Goal: Task Accomplishment & Management: Manage account settings

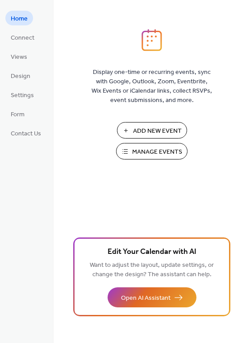
click at [149, 151] on span "Manage Events" at bounding box center [157, 152] width 50 height 9
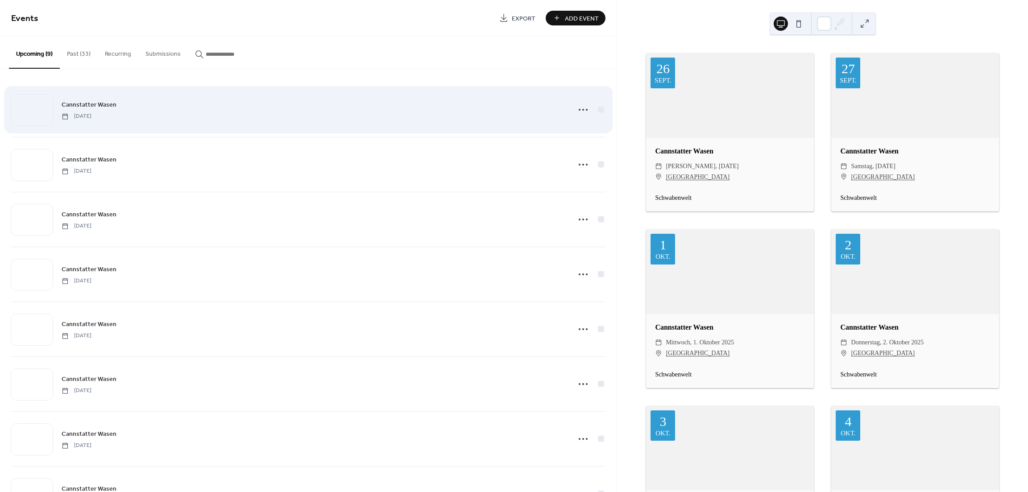
click at [42, 107] on div at bounding box center [31, 110] width 41 height 31
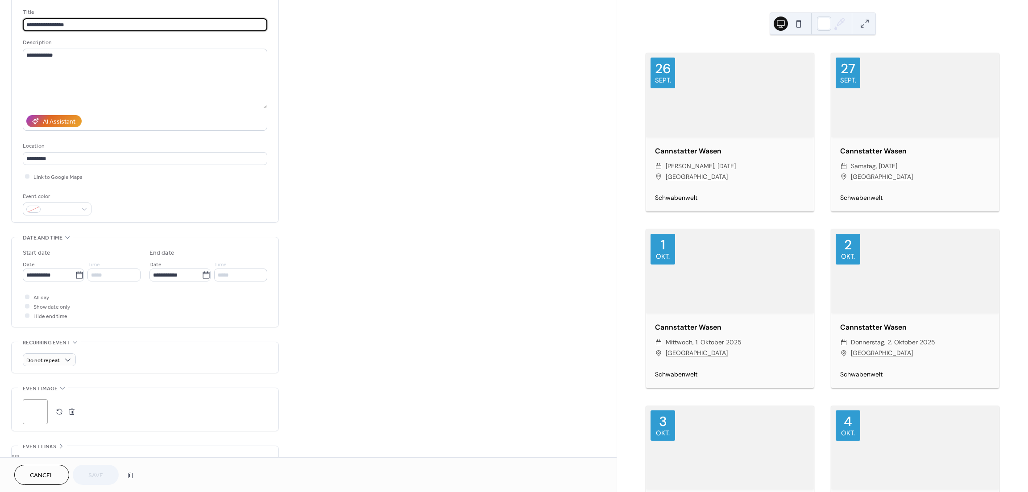
scroll to position [89, 0]
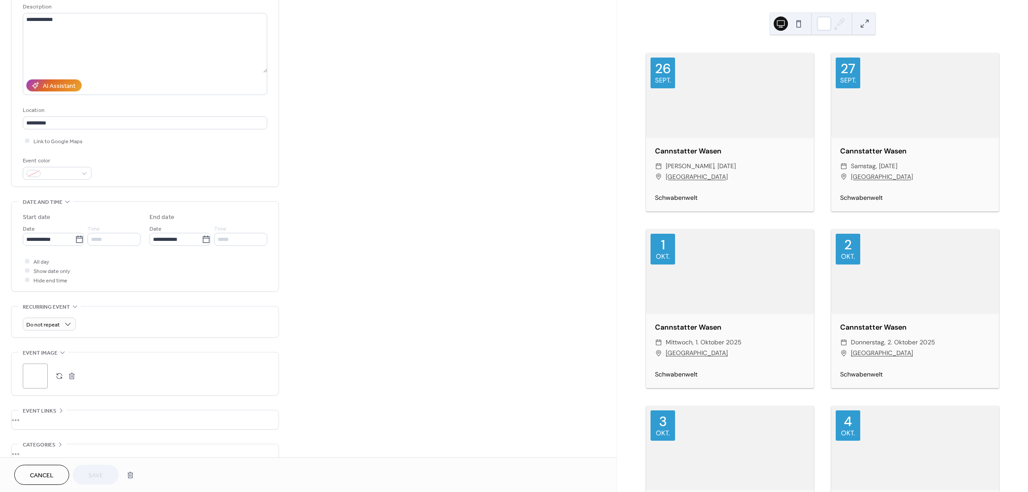
drag, startPoint x: 62, startPoint y: 380, endPoint x: 74, endPoint y: 387, distance: 13.6
click at [62, 380] on button "button" at bounding box center [59, 376] width 12 height 12
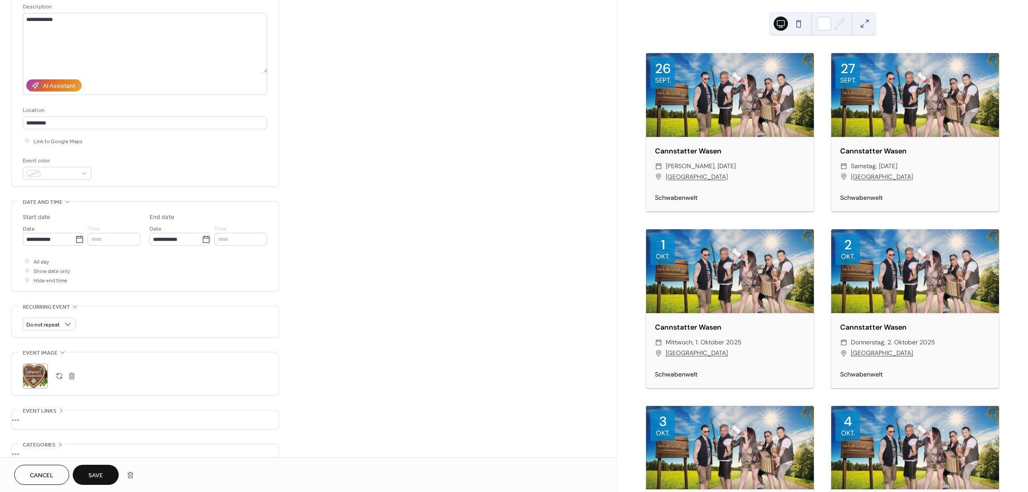
click at [95, 480] on span "Save" at bounding box center [95, 475] width 15 height 9
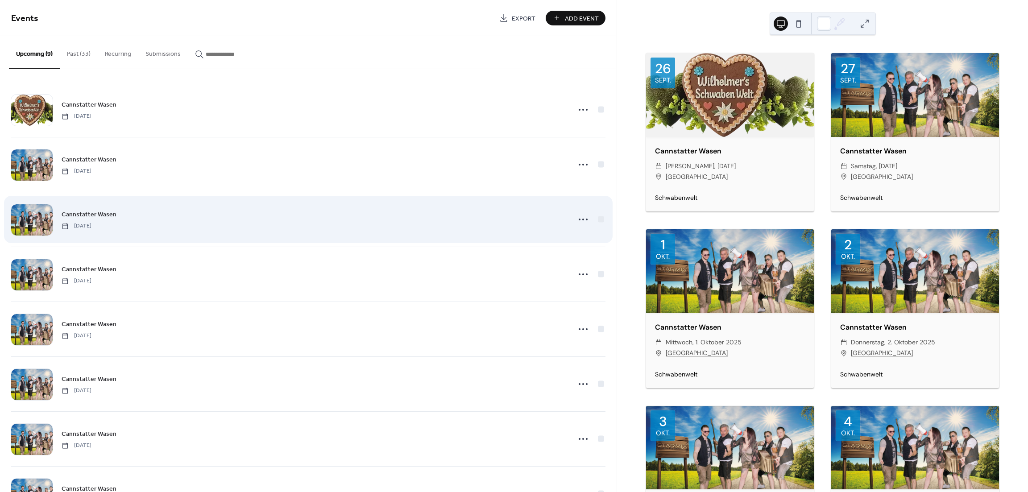
click at [34, 220] on div at bounding box center [31, 219] width 41 height 31
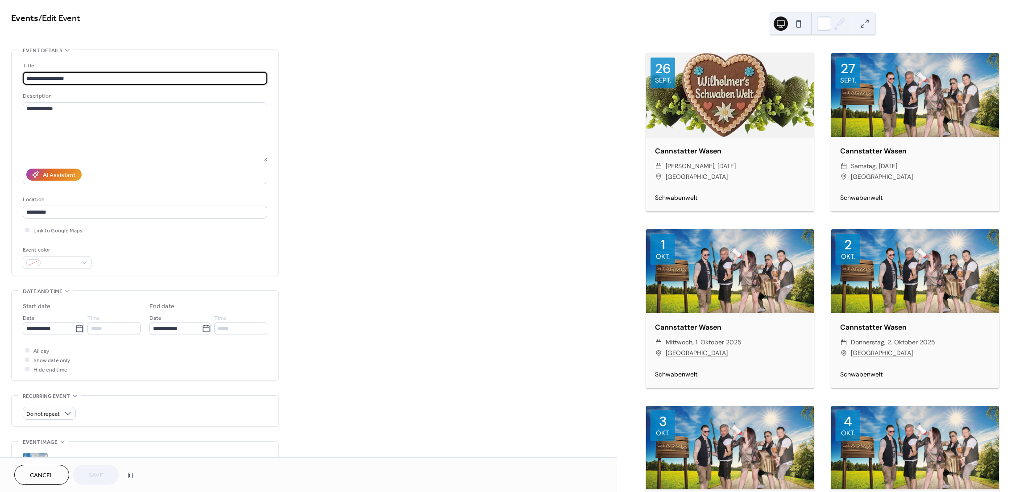
scroll to position [61, 0]
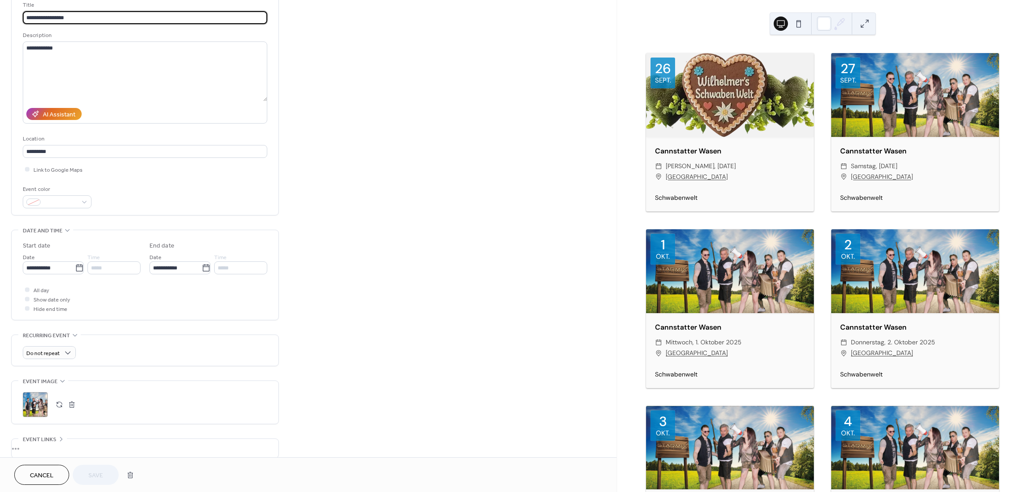
drag, startPoint x: 60, startPoint y: 410, endPoint x: 190, endPoint y: 395, distance: 130.2
click at [60, 410] on button "button" at bounding box center [59, 404] width 12 height 12
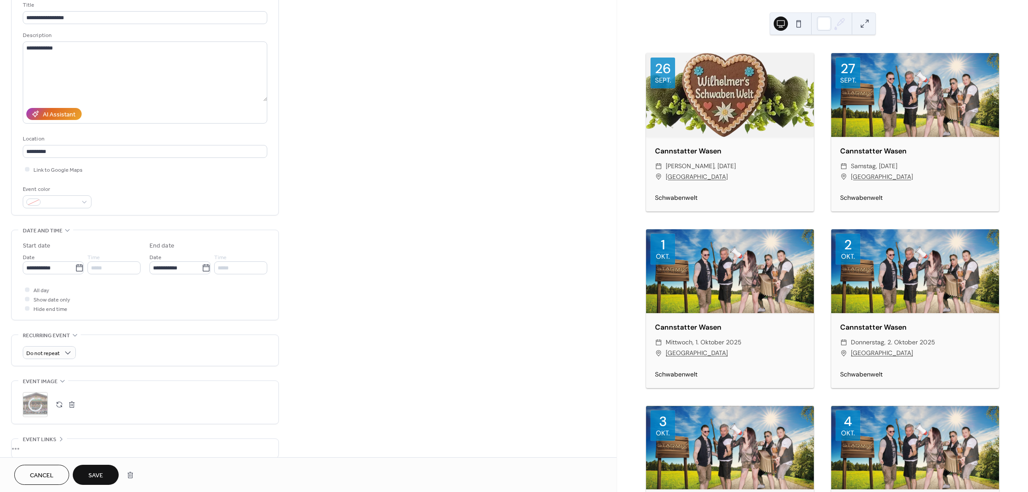
click at [97, 477] on span "Save" at bounding box center [95, 475] width 15 height 9
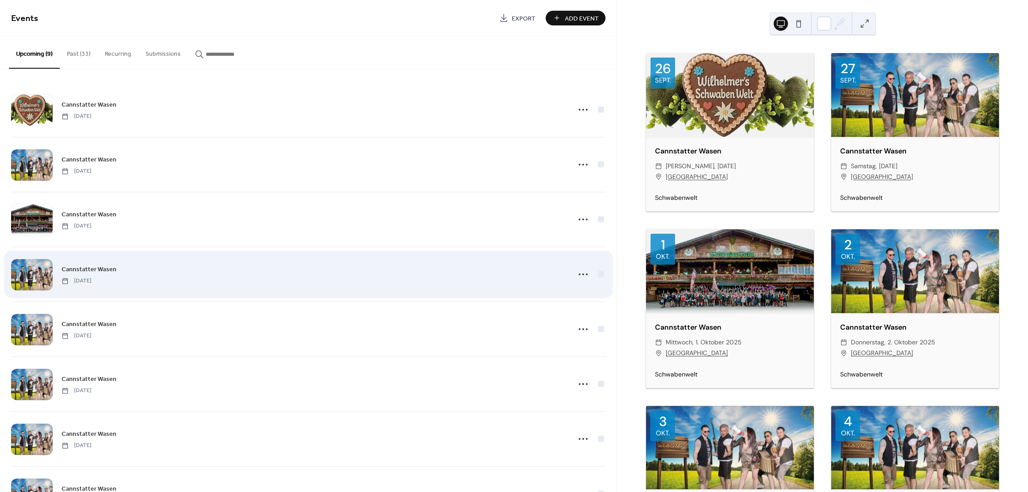
click at [32, 275] on div at bounding box center [31, 274] width 41 height 31
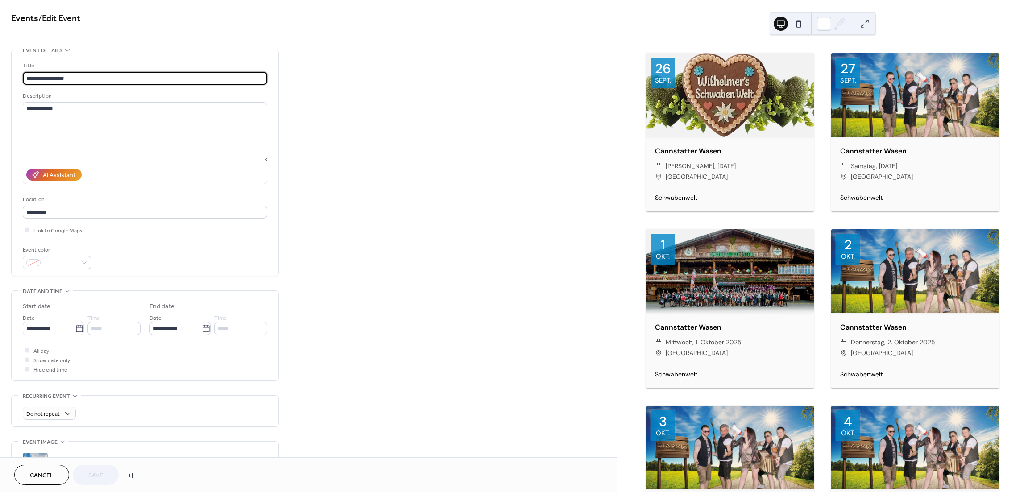
scroll to position [58, 0]
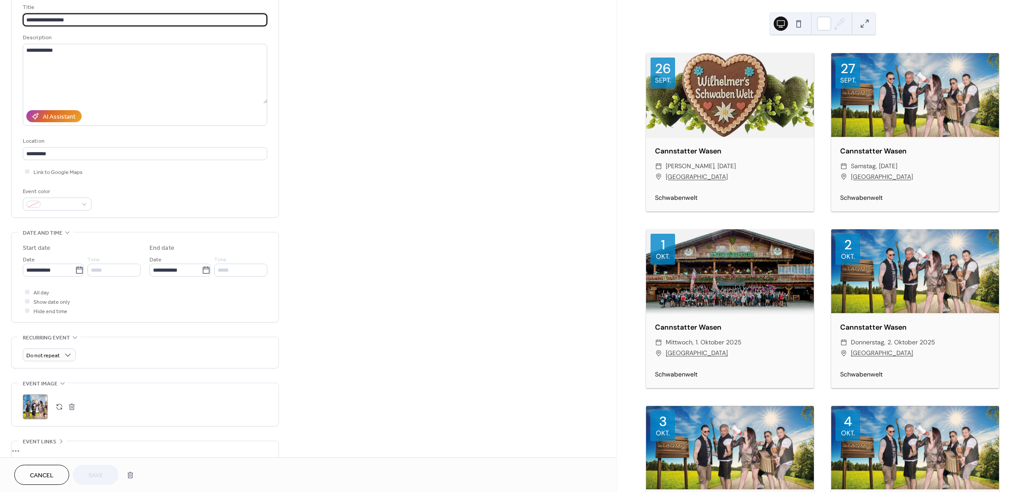
click at [59, 409] on button "button" at bounding box center [59, 407] width 12 height 12
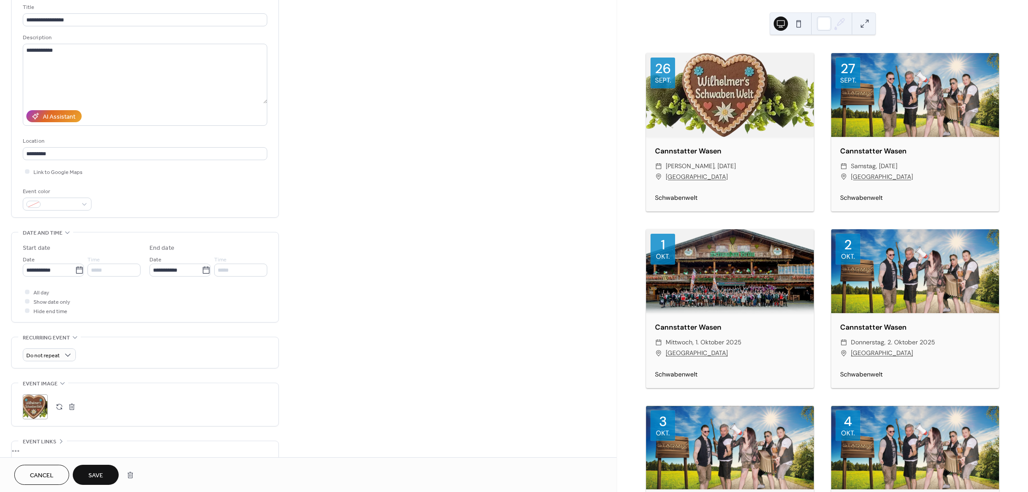
click at [104, 480] on button "Save" at bounding box center [96, 475] width 46 height 20
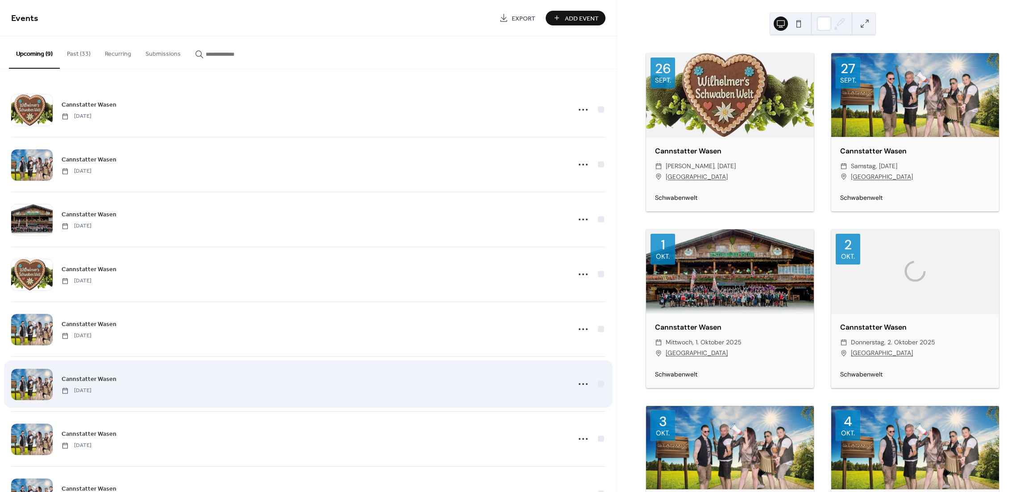
scroll to position [41, 0]
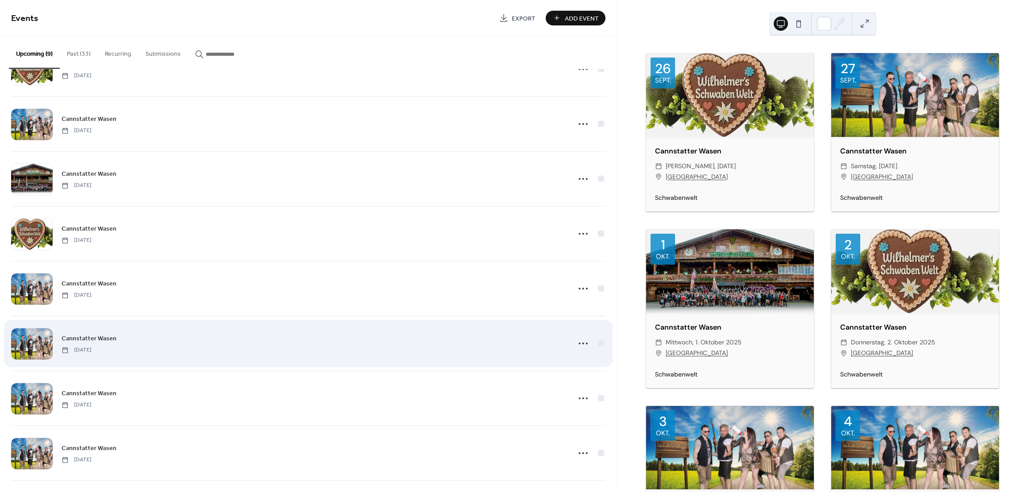
click at [40, 340] on div at bounding box center [31, 343] width 41 height 31
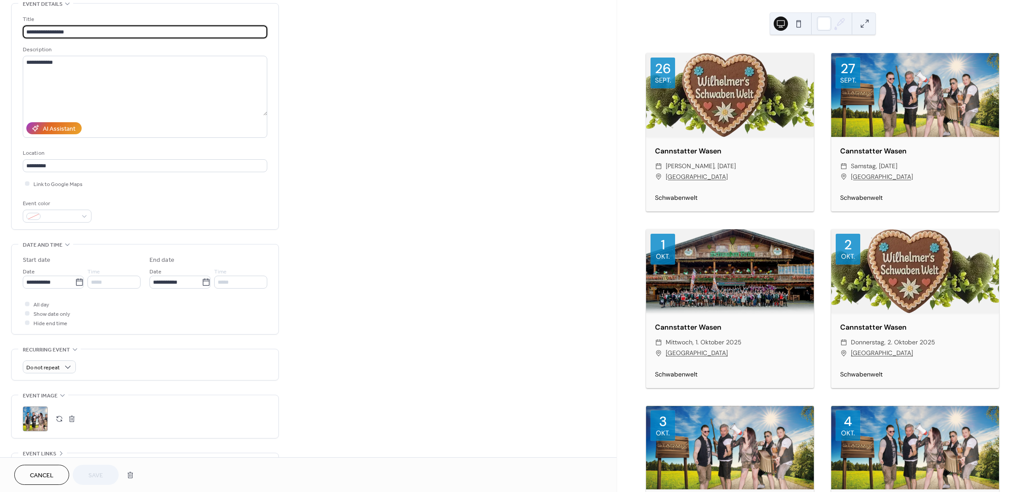
scroll to position [47, 0]
click at [59, 422] on button "button" at bounding box center [59, 418] width 12 height 12
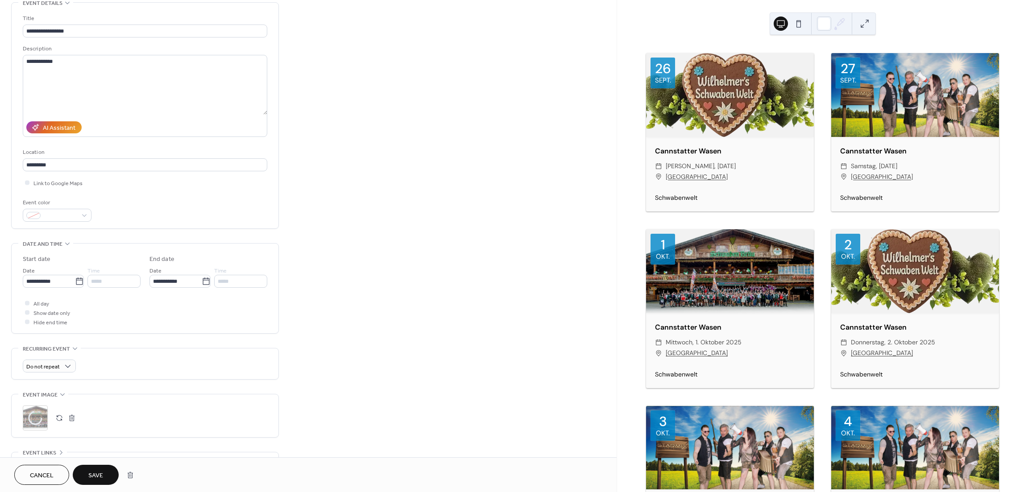
click at [94, 476] on span "Save" at bounding box center [95, 475] width 15 height 9
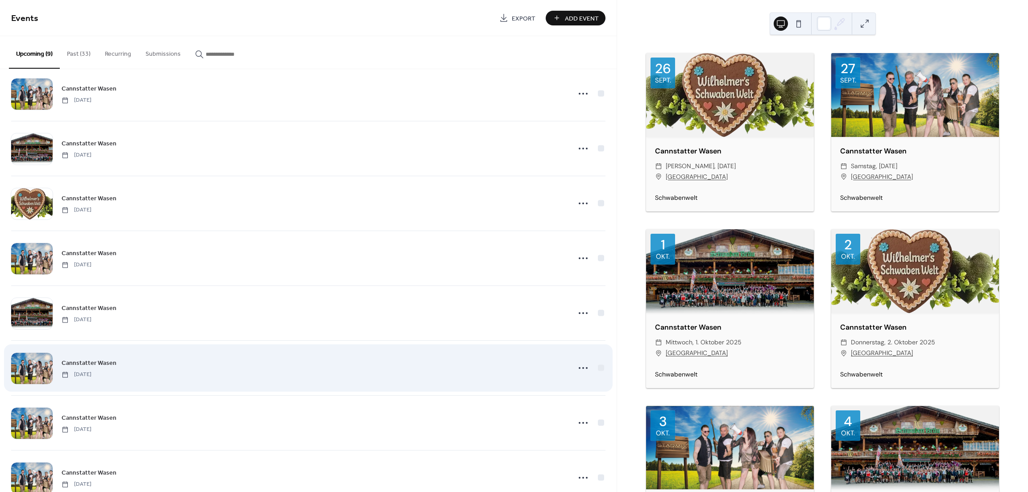
scroll to position [70, 0]
click at [41, 369] on div at bounding box center [31, 368] width 41 height 31
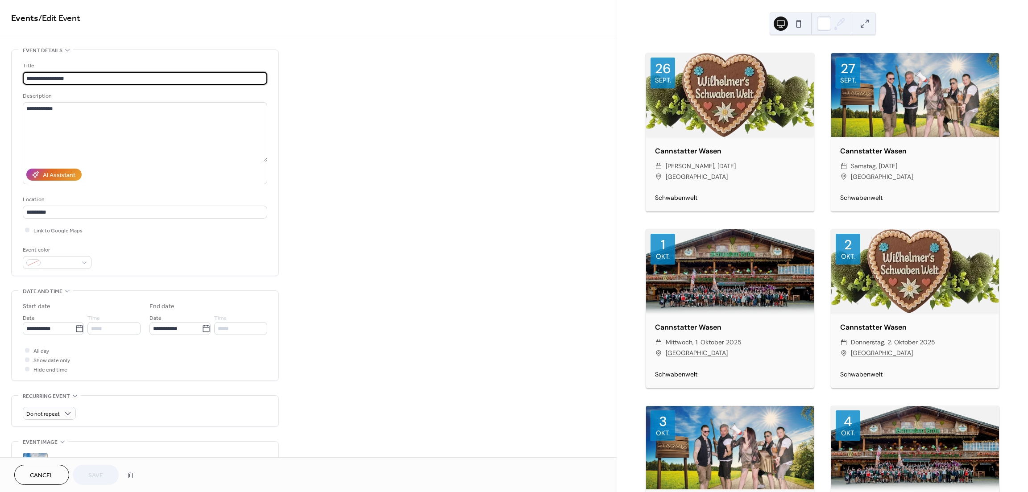
scroll to position [55, 0]
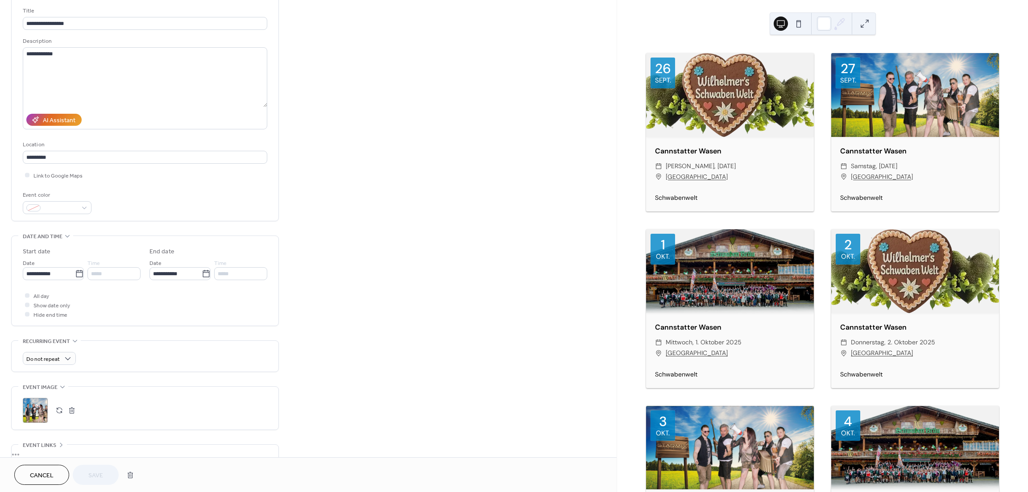
click at [60, 413] on button "button" at bounding box center [59, 410] width 12 height 12
click at [99, 474] on span "Save" at bounding box center [95, 475] width 15 height 9
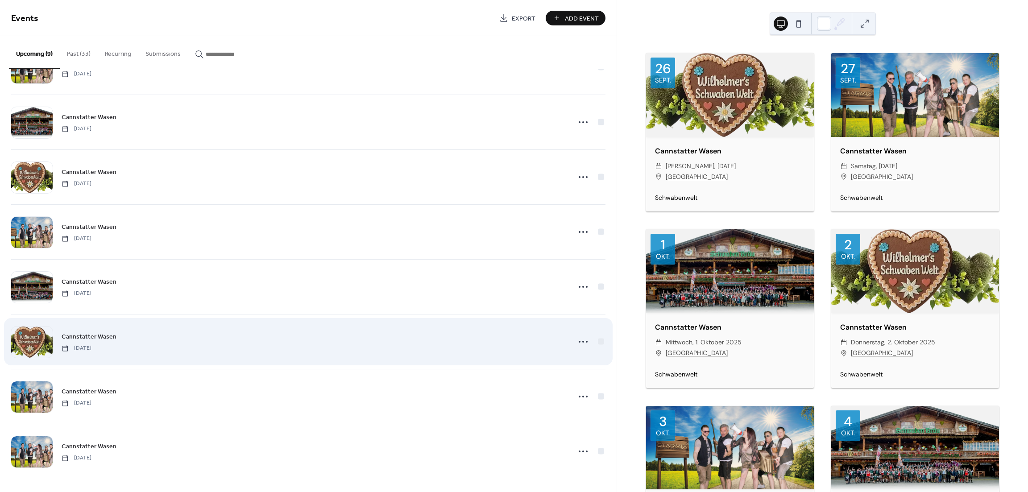
scroll to position [97, 0]
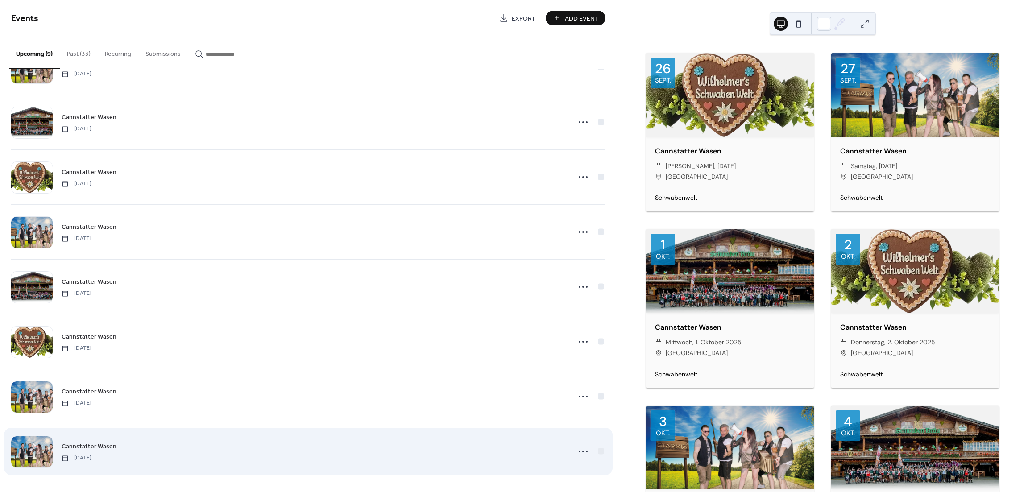
click at [30, 451] on div at bounding box center [31, 451] width 41 height 31
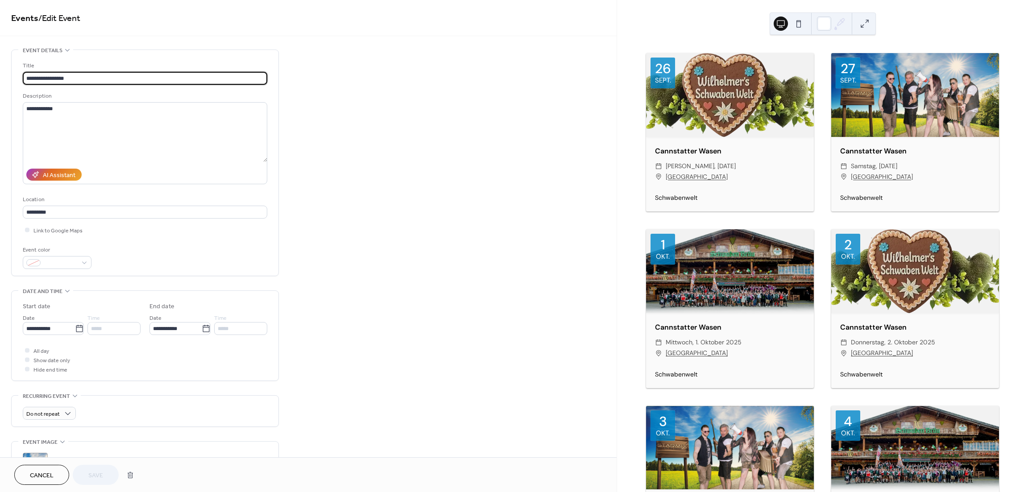
scroll to position [141, 0]
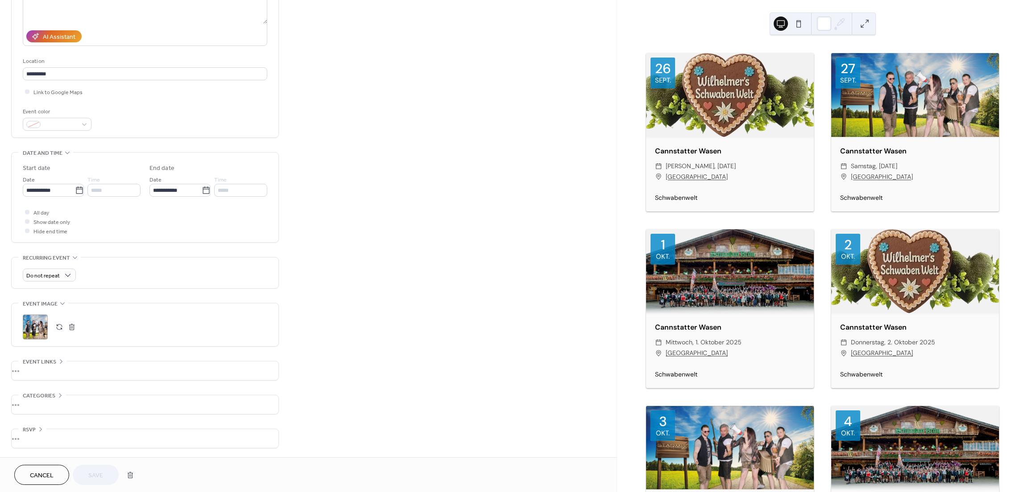
click at [60, 328] on button "button" at bounding box center [59, 327] width 12 height 12
click at [98, 477] on span "Save" at bounding box center [95, 475] width 15 height 9
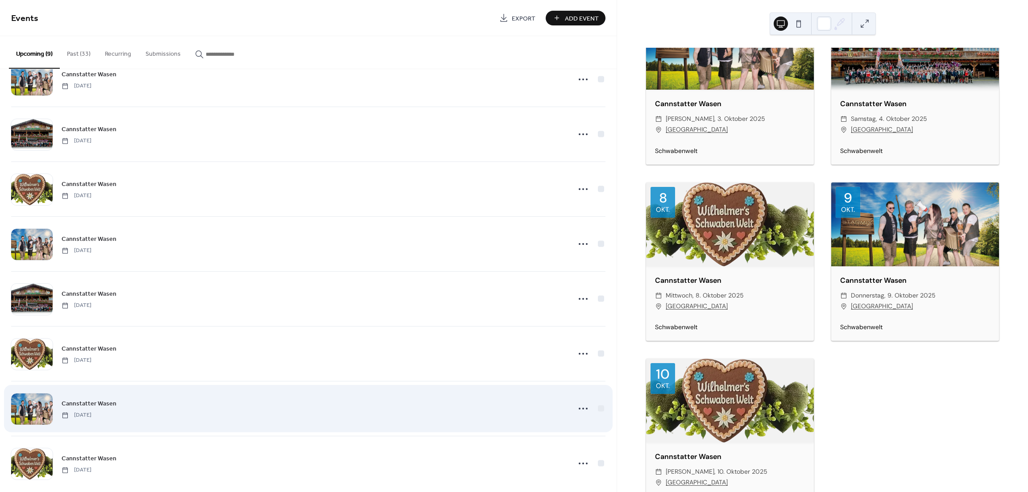
scroll to position [97, 0]
